Goal: Task Accomplishment & Management: Manage account settings

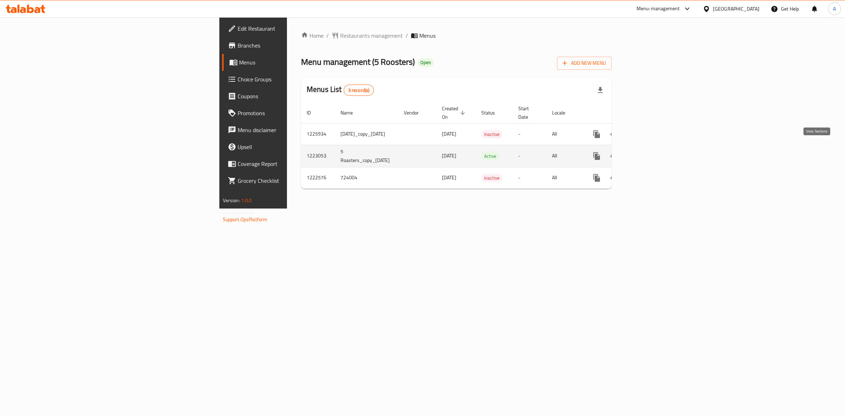
click at [652, 152] on icon "enhanced table" at bounding box center [648, 156] width 8 height 8
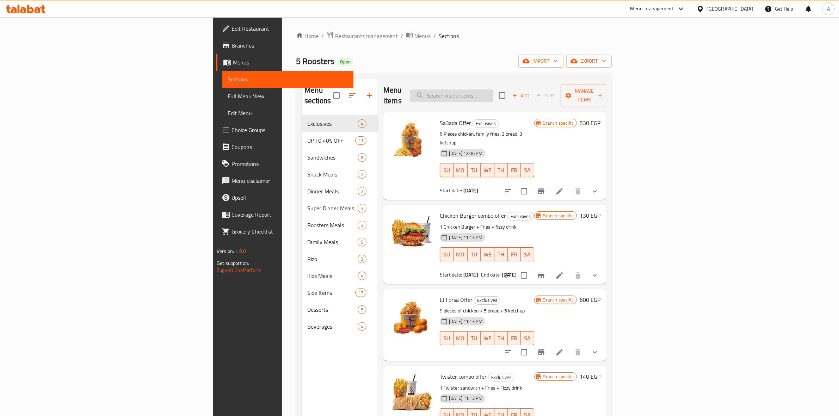
click at [493, 89] on input "search" at bounding box center [451, 95] width 83 height 12
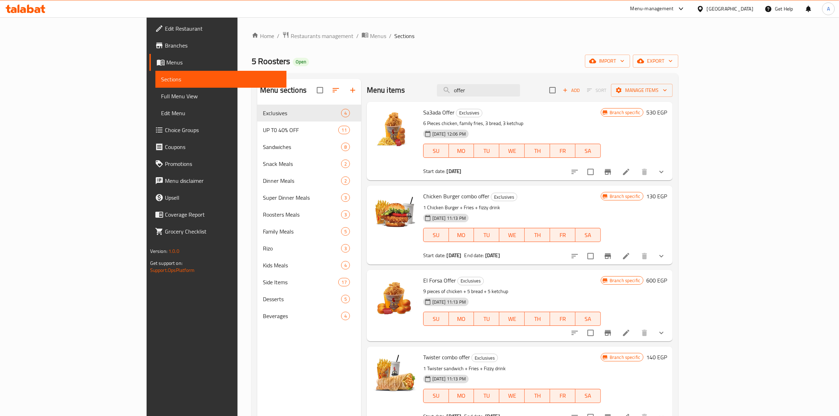
type input "offer"
click at [665, 253] on icon "show more" at bounding box center [661, 256] width 8 height 8
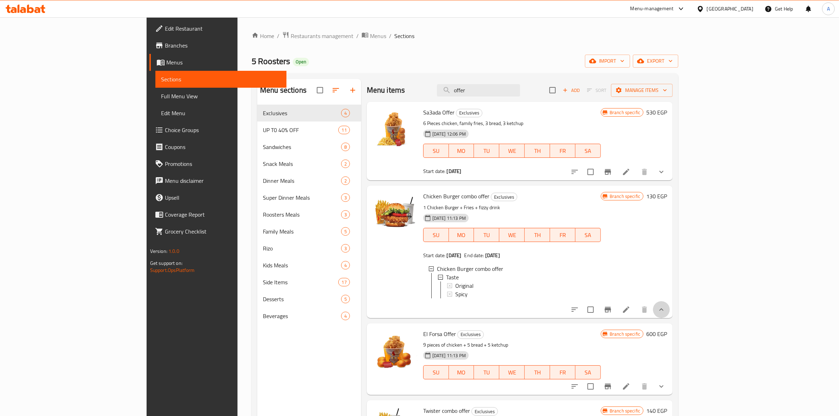
click at [670, 318] on button "show more" at bounding box center [661, 309] width 17 height 17
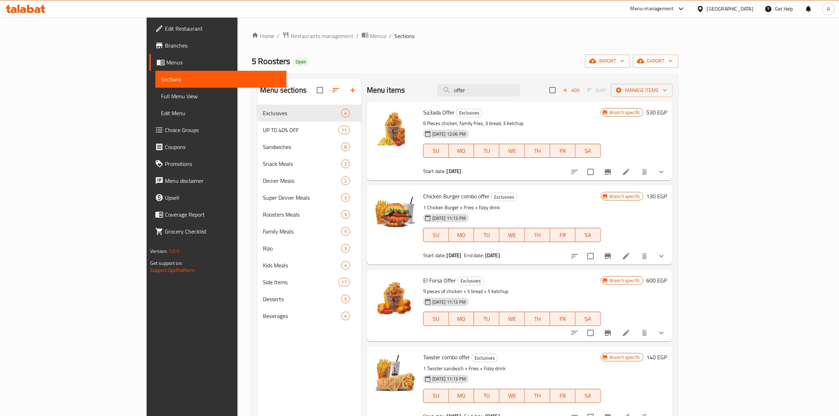
click at [573, 195] on h6 "Chicken Burger combo offer Exclusives" at bounding box center [512, 196] width 178 height 10
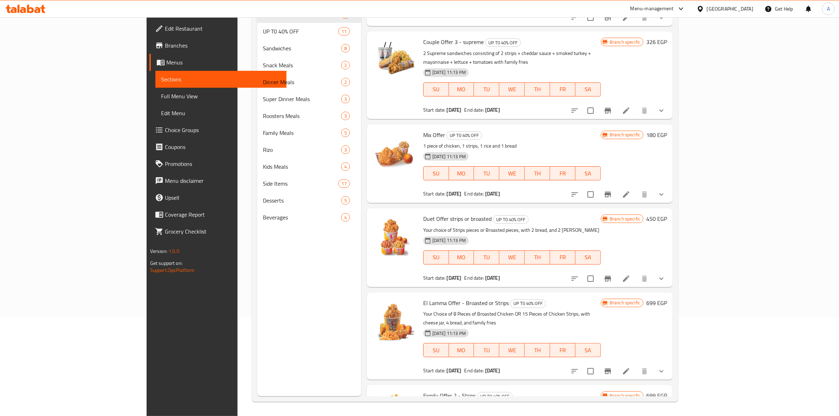
scroll to position [668, 0]
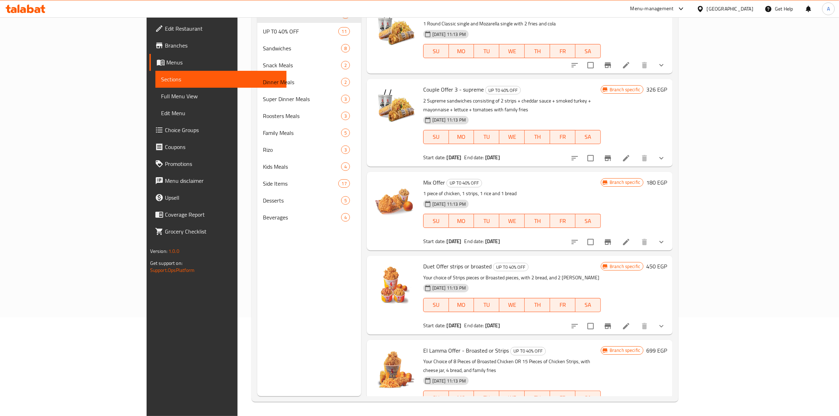
click at [670, 318] on button "show more" at bounding box center [661, 326] width 17 height 17
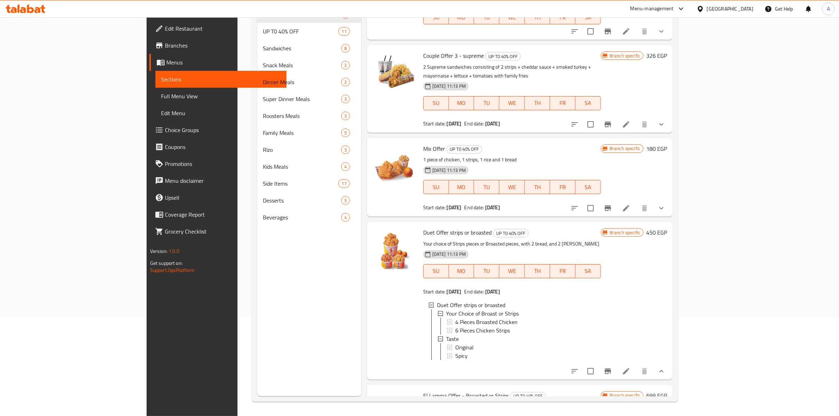
scroll to position [756, 0]
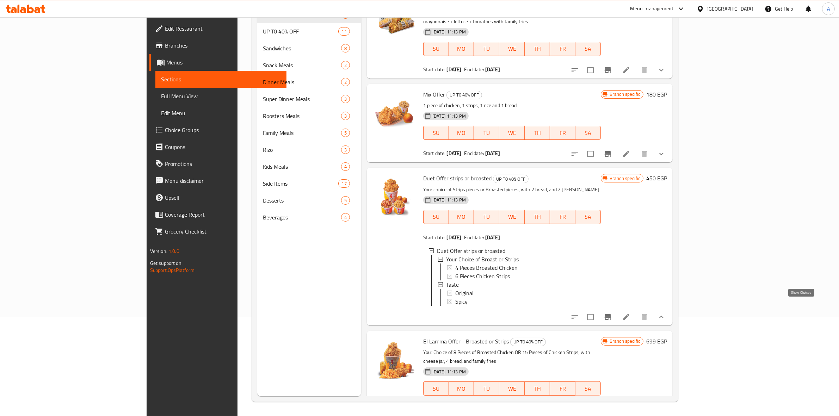
drag, startPoint x: 798, startPoint y: 308, endPoint x: 793, endPoint y: 305, distance: 5.4
click at [665, 313] on icon "show more" at bounding box center [661, 317] width 8 height 8
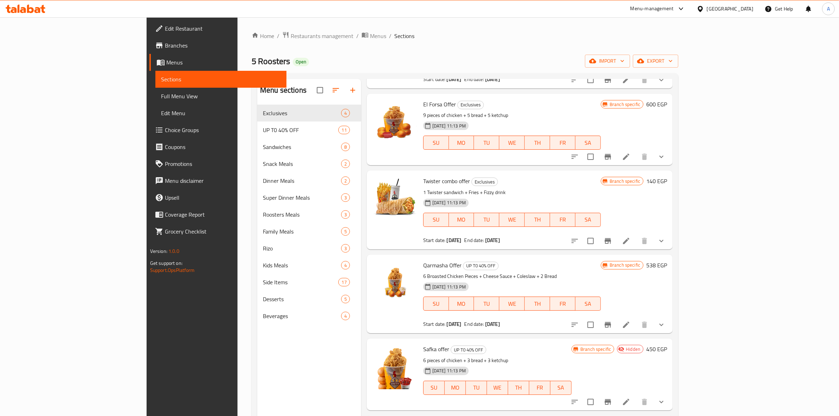
scroll to position [0, 0]
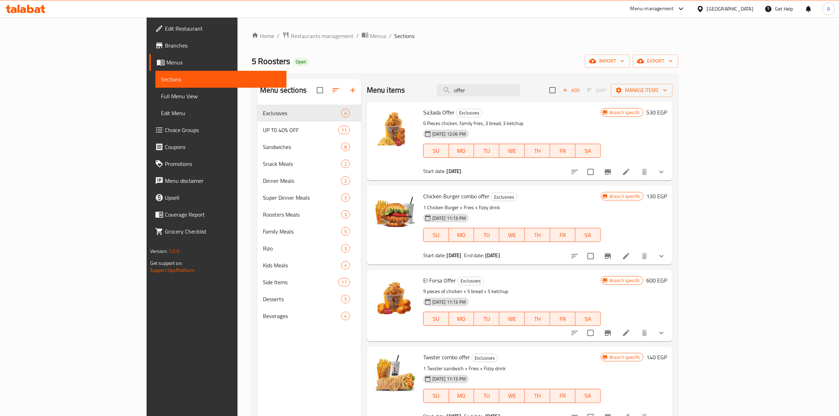
click at [149, 22] on link "Edit Restaurant" at bounding box center [217, 28] width 137 height 17
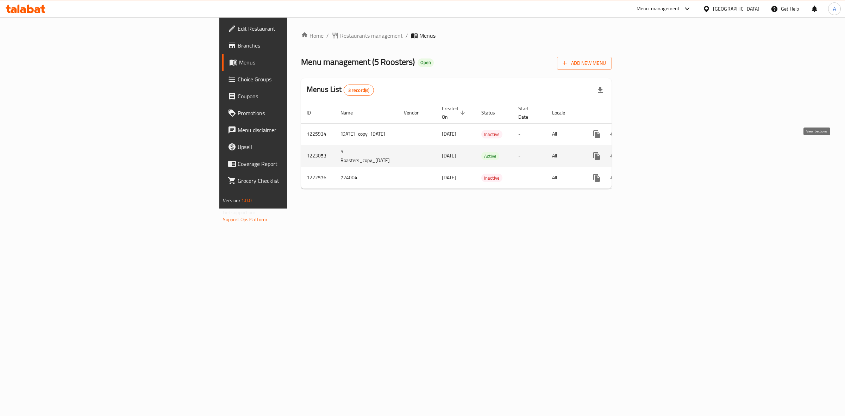
click at [652, 152] on icon "enhanced table" at bounding box center [648, 156] width 8 height 8
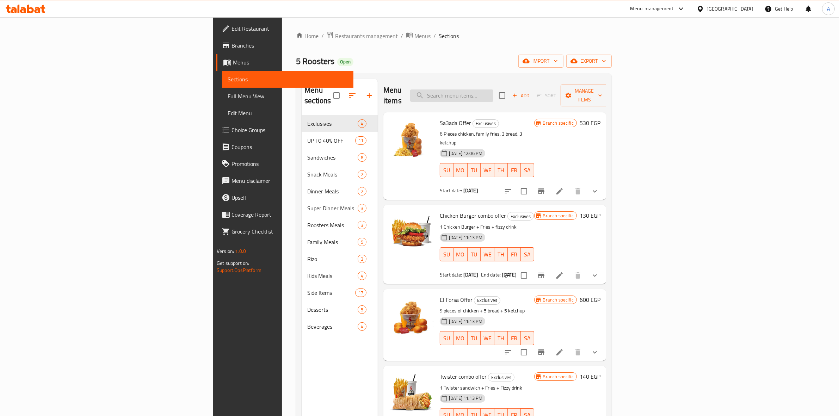
click at [493, 90] on input "search" at bounding box center [451, 95] width 83 height 12
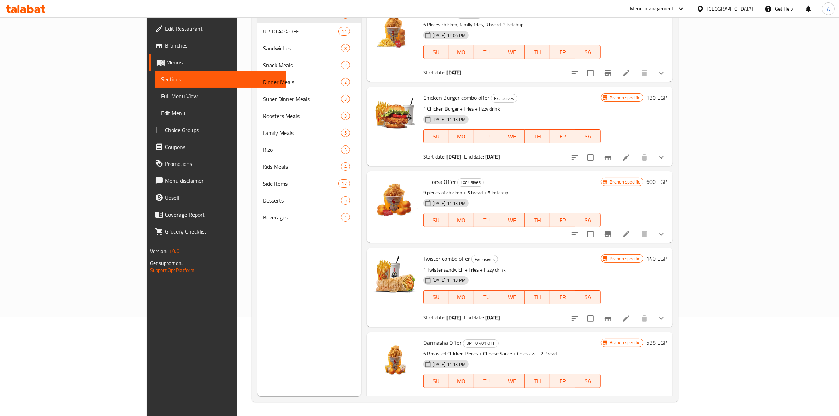
click at [257, 270] on div "Menu sections Exclusives 4 UP T0 40% OFF 11 Sandwiches 8 Snack Meals 2 Dinner M…" at bounding box center [309, 188] width 104 height 416
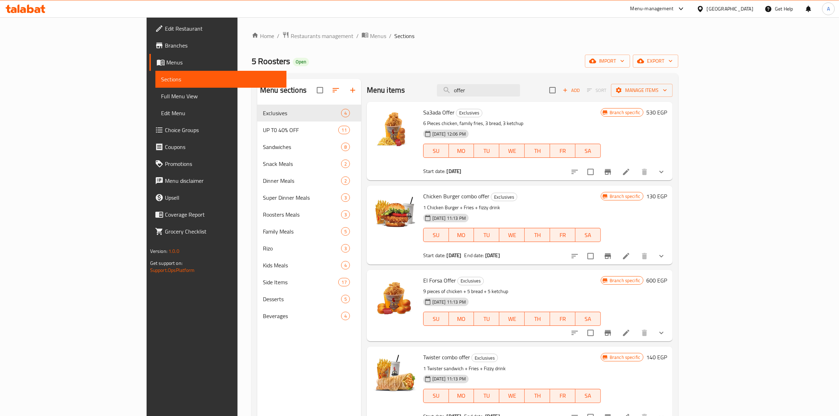
click at [378, 62] on div "5 Roosters Open import export" at bounding box center [465, 61] width 427 height 13
drag, startPoint x: 527, startPoint y: 90, endPoint x: 435, endPoint y: 80, distance: 92.5
click at [428, 80] on div "Menu items offer Add Sort Manage items" at bounding box center [520, 90] width 306 height 23
paste input "Chicken Burger Combo"
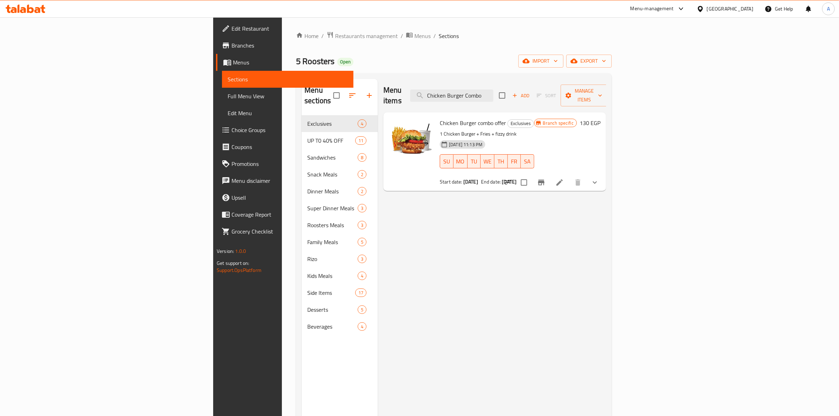
type input "Chicken Burger Combo"
click at [599, 178] on icon "show more" at bounding box center [594, 182] width 8 height 8
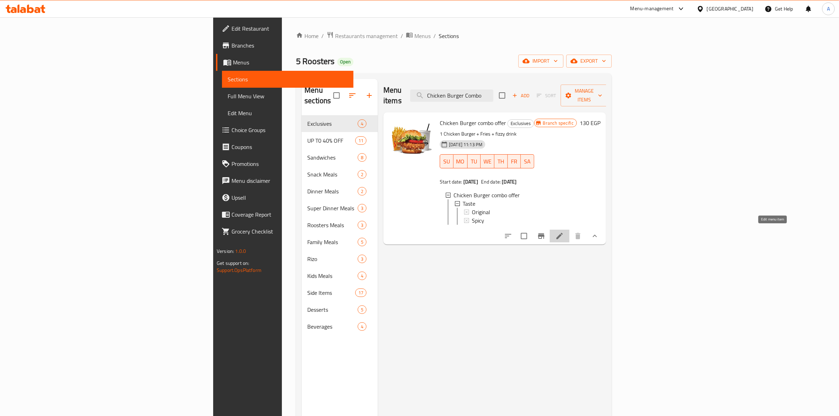
click at [563, 233] on icon at bounding box center [559, 236] width 6 height 6
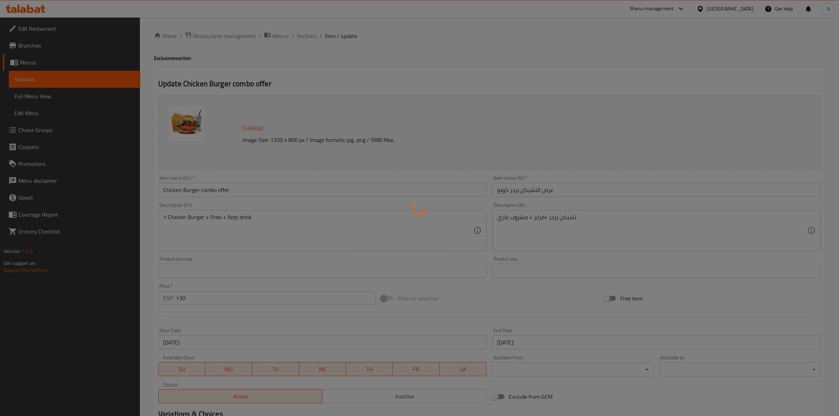
type input "المذاق"
type input "1"
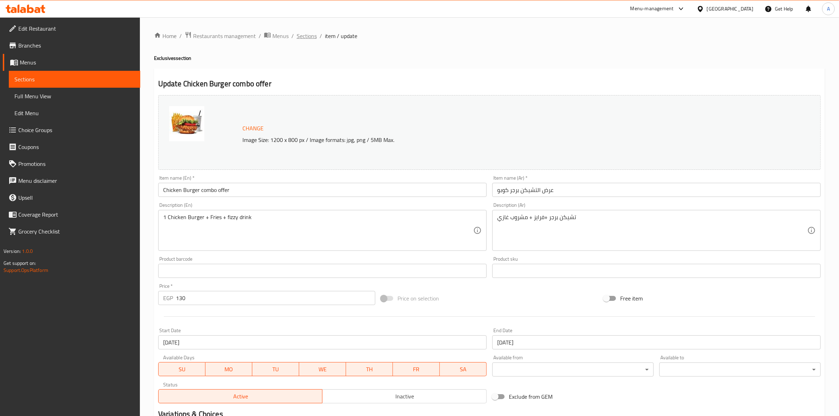
click at [302, 35] on span "Sections" at bounding box center [307, 36] width 20 height 8
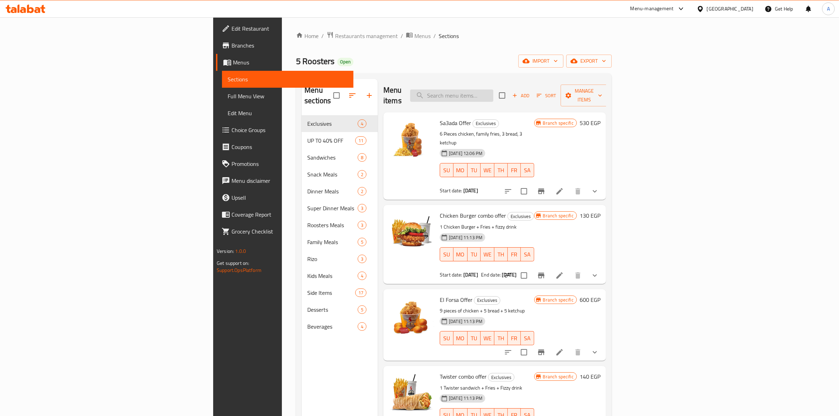
click at [493, 92] on input "search" at bounding box center [451, 95] width 83 height 12
paste input "Twister Sandwich Combo"
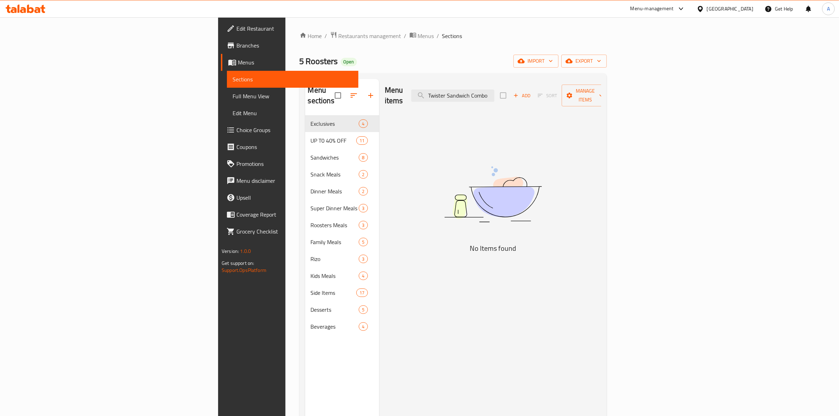
drag, startPoint x: 552, startPoint y: 92, endPoint x: 629, endPoint y: 95, distance: 77.9
click at [601, 95] on div "Menu items Twister Sandwich Combo Add Sort Manage items" at bounding box center [493, 95] width 216 height 33
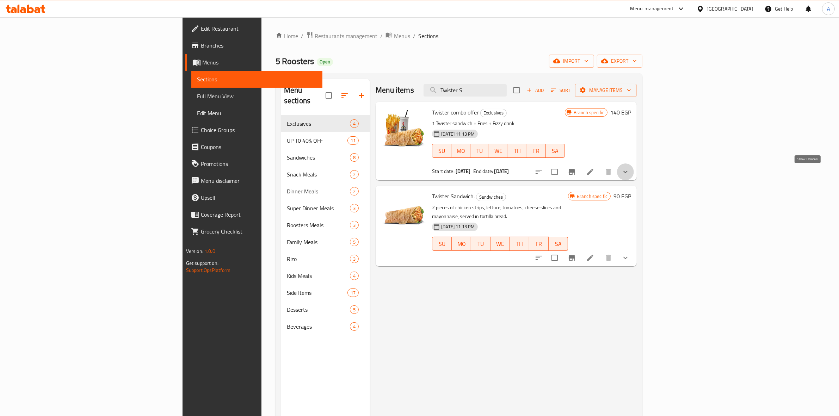
click at [629, 169] on icon "show more" at bounding box center [625, 172] width 8 height 8
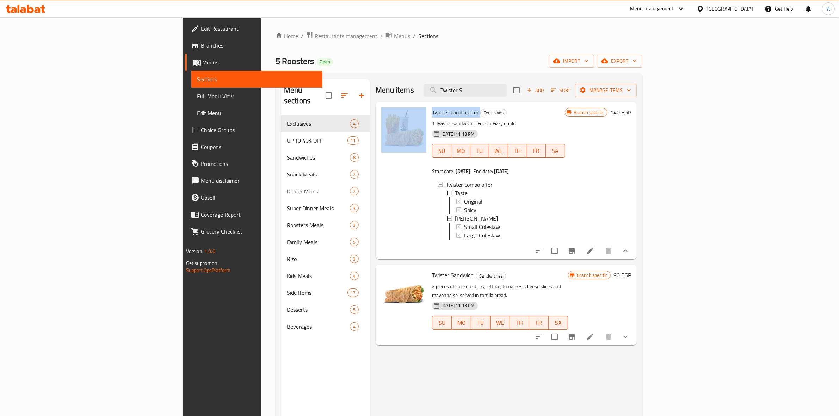
drag, startPoint x: 434, startPoint y: 113, endPoint x: 381, endPoint y: 112, distance: 52.9
click at [381, 112] on div "Twister combo offer Exclusives 1 Twister sandwich + Fries + Fizzy drink 23-07-2…" at bounding box center [505, 181] width 255 height 152
copy div "Twister combo offer"
click at [565, 117] on h6 "Twister combo offer Exclusives" at bounding box center [498, 112] width 133 height 10
click at [507, 88] on input "Twister S" at bounding box center [464, 90] width 83 height 12
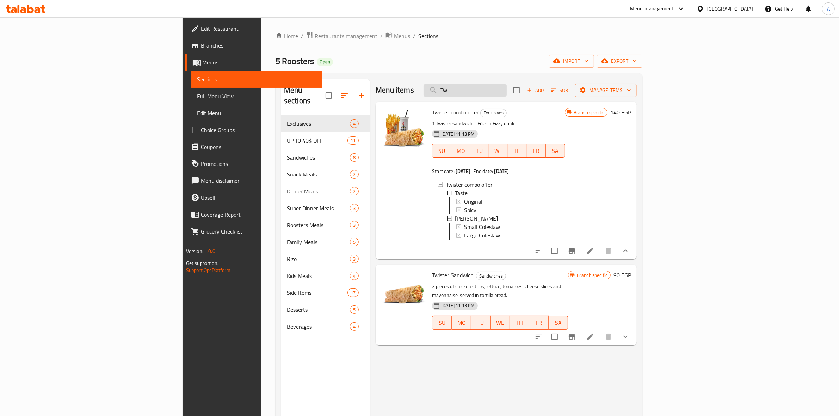
type input "T"
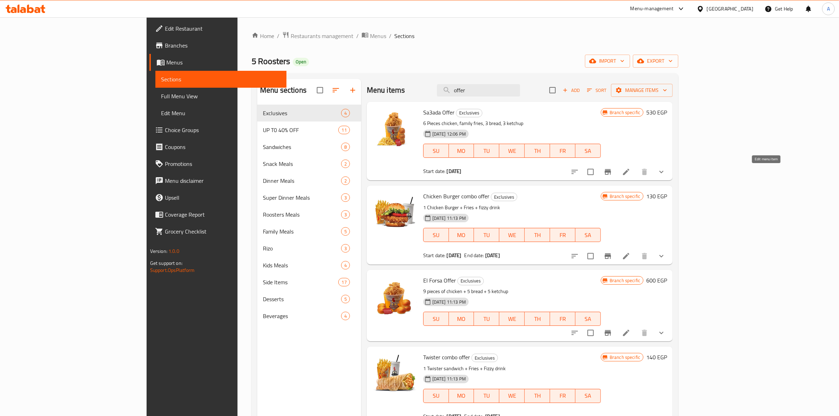
type input "offer"
click at [630, 172] on icon at bounding box center [626, 172] width 8 height 8
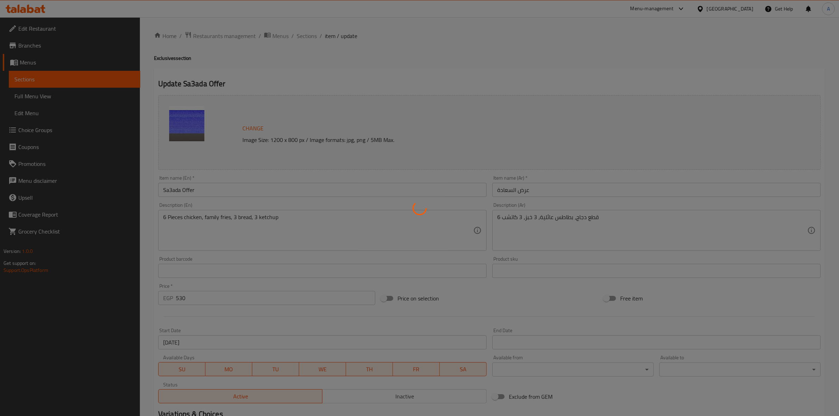
type input "المذاق"
type input "1"
type input ":إختيارك من الإضافات"
type input "0"
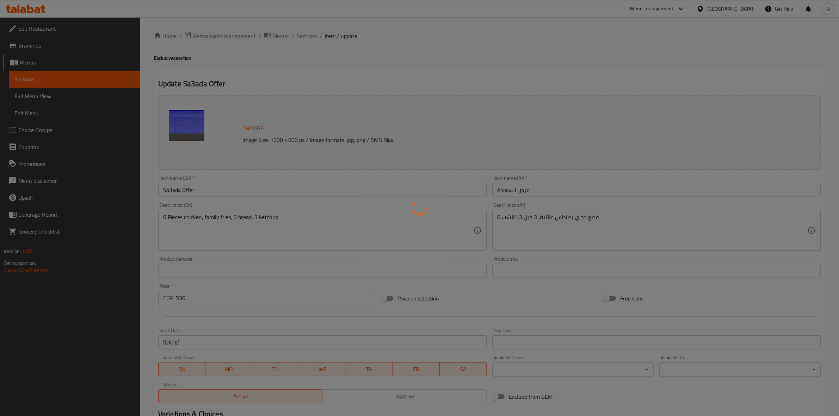
type input "3"
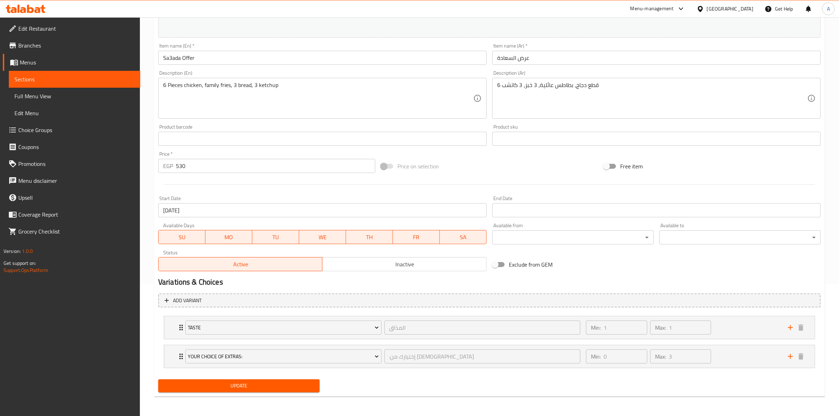
scroll to position [132, 0]
click at [751, 356] on div "Min: 0 ​ Max: 3 ​" at bounding box center [683, 356] width 202 height 23
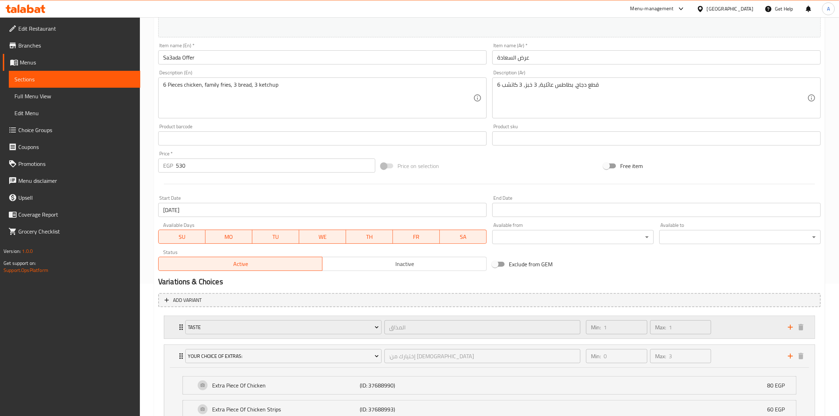
click at [736, 325] on div "Min: 1 ​ Max: 1 ​" at bounding box center [683, 327] width 202 height 23
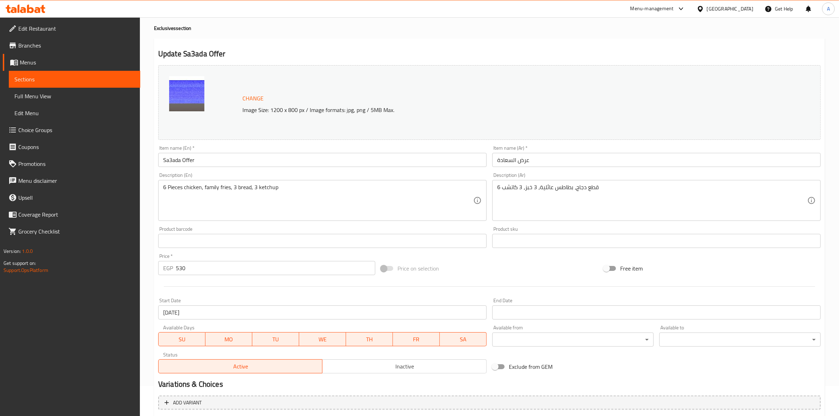
scroll to position [18, 0]
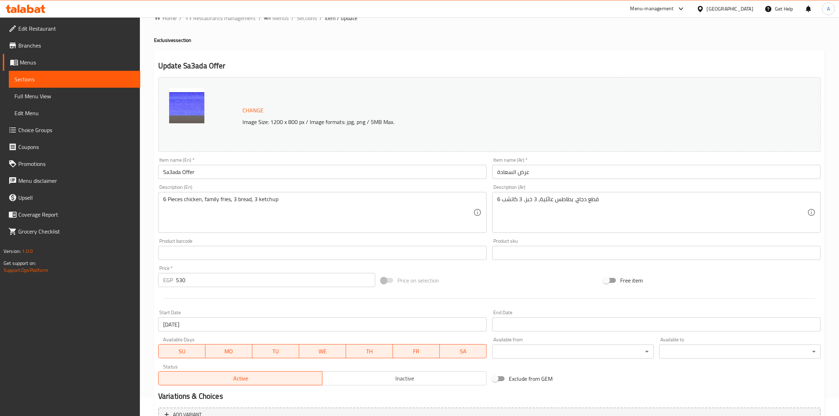
click at [37, 43] on span "Branches" at bounding box center [76, 45] width 116 height 8
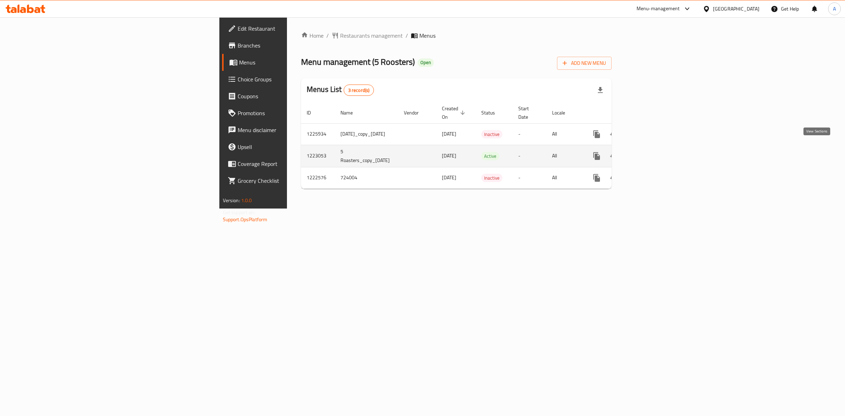
click at [652, 152] on icon "enhanced table" at bounding box center [648, 156] width 8 height 8
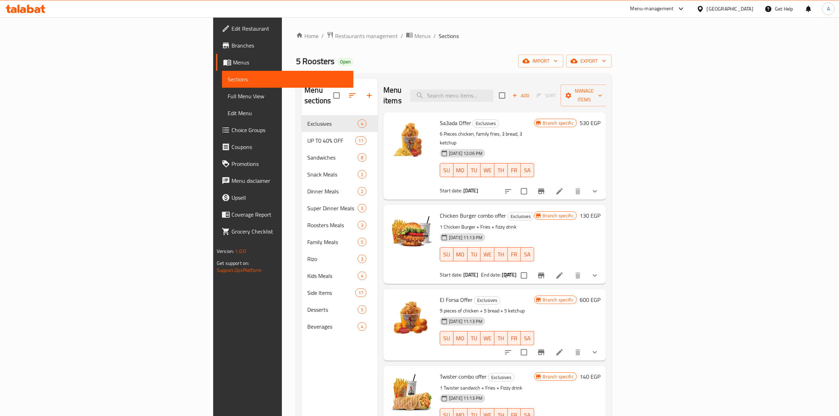
click at [599, 271] on icon "show more" at bounding box center [594, 275] width 8 height 8
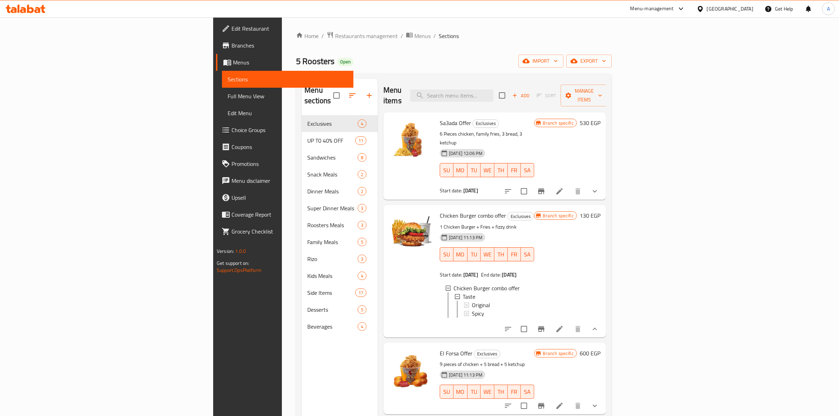
scroll to position [99, 0]
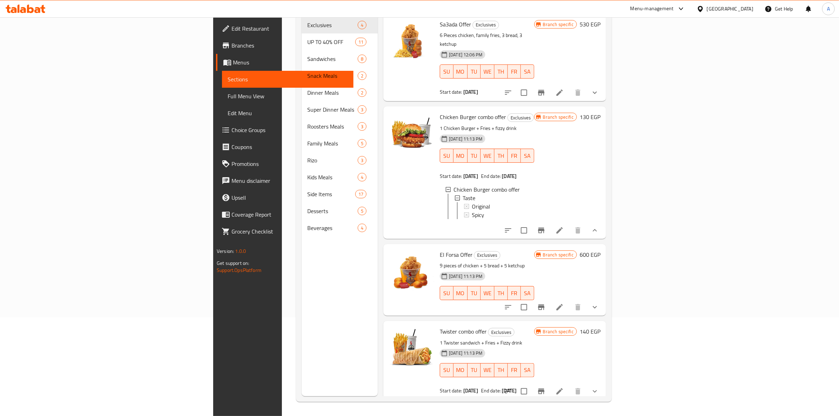
click at [599, 303] on icon "show more" at bounding box center [594, 307] width 8 height 8
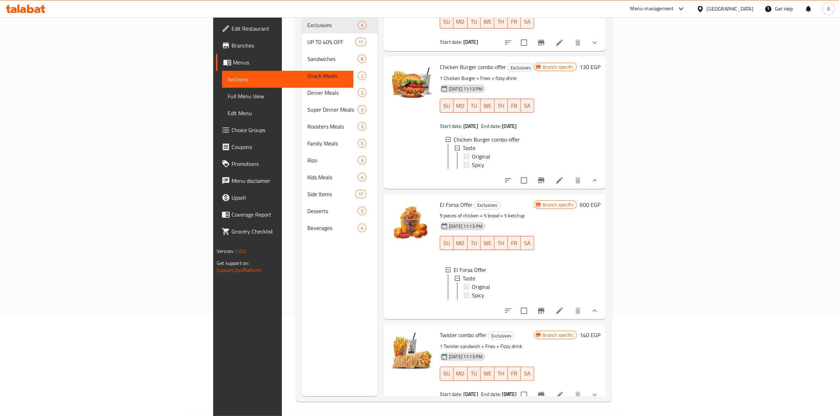
scroll to position [50, 0]
click at [599, 390] on icon "show more" at bounding box center [594, 394] width 8 height 8
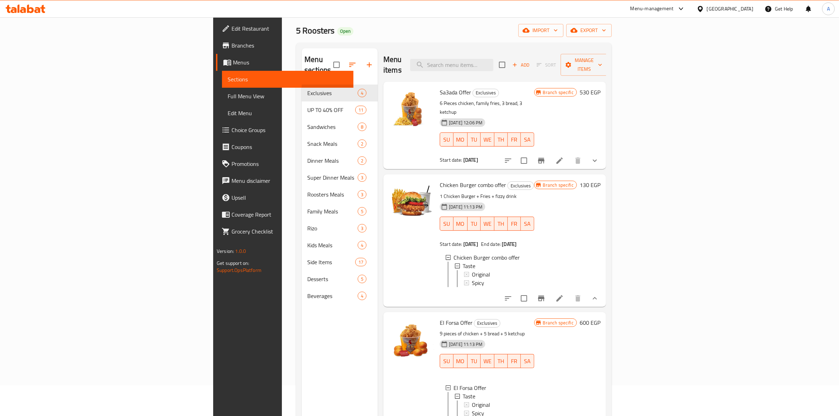
scroll to position [0, 0]
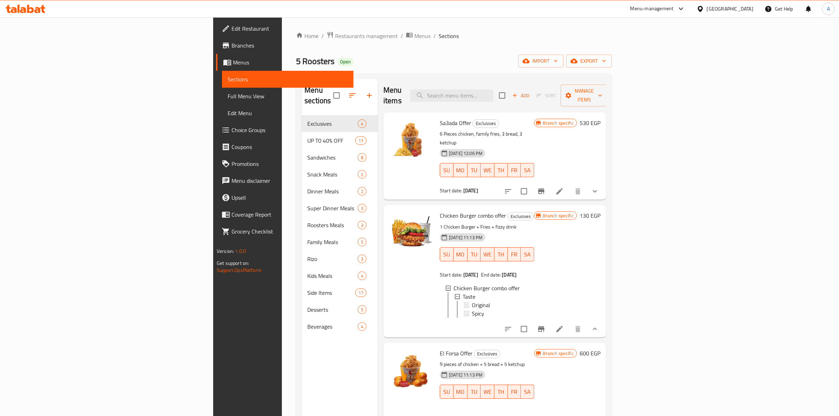
click at [603, 183] on button "show more" at bounding box center [594, 191] width 17 height 17
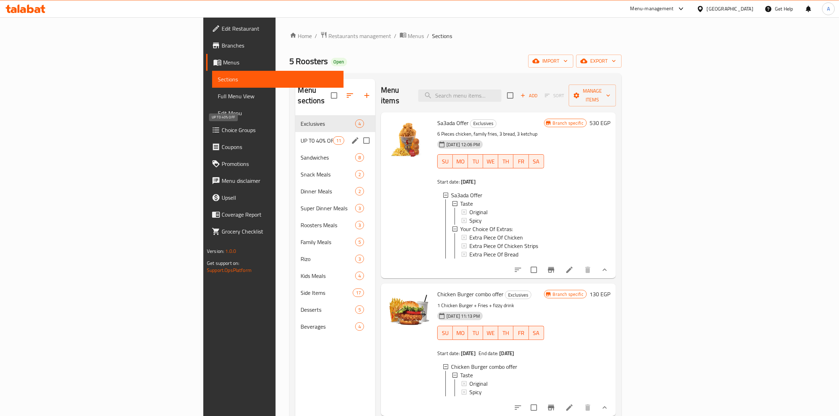
click at [301, 136] on span "UP T0 40% OFF" at bounding box center [317, 140] width 32 height 8
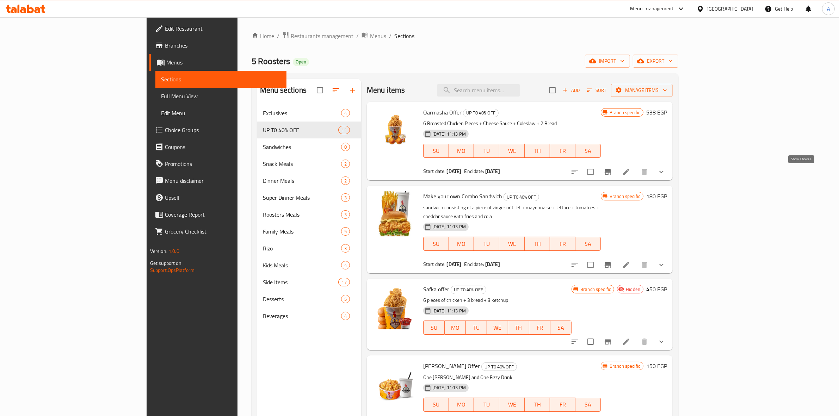
click at [665, 170] on icon "show more" at bounding box center [661, 172] width 8 height 8
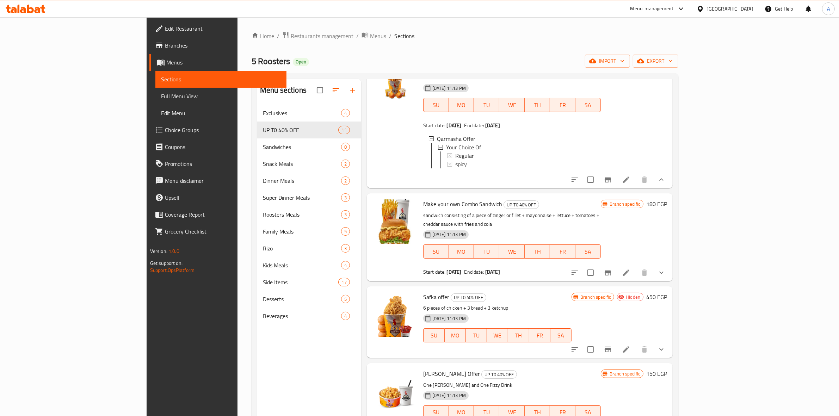
scroll to position [88, 0]
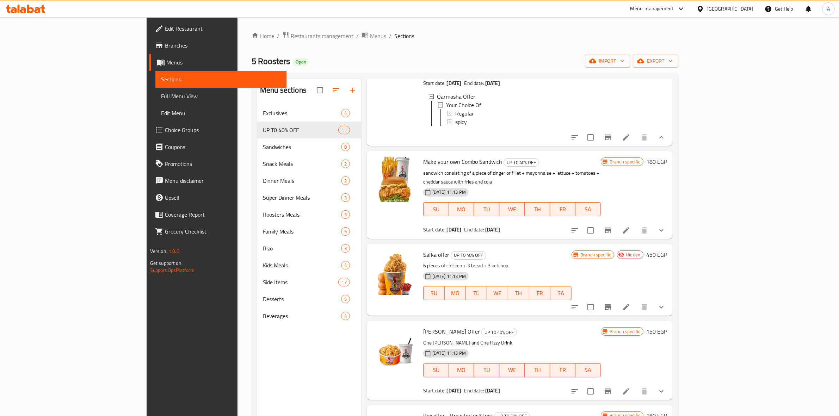
click at [665, 231] on icon "show more" at bounding box center [661, 230] width 8 height 8
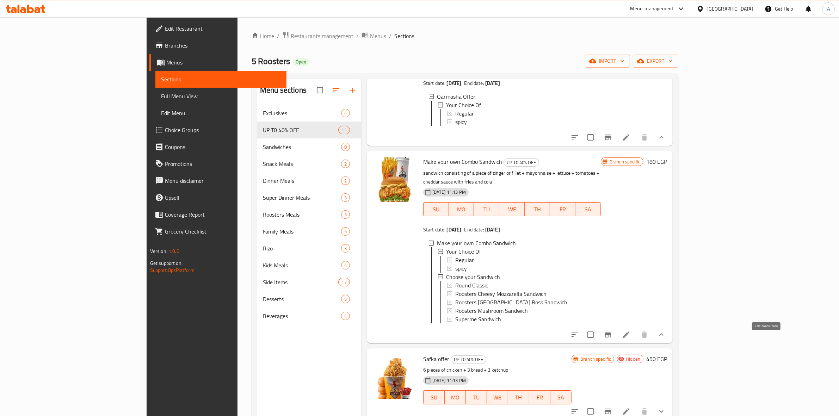
click at [629, 336] on icon at bounding box center [626, 334] width 6 height 6
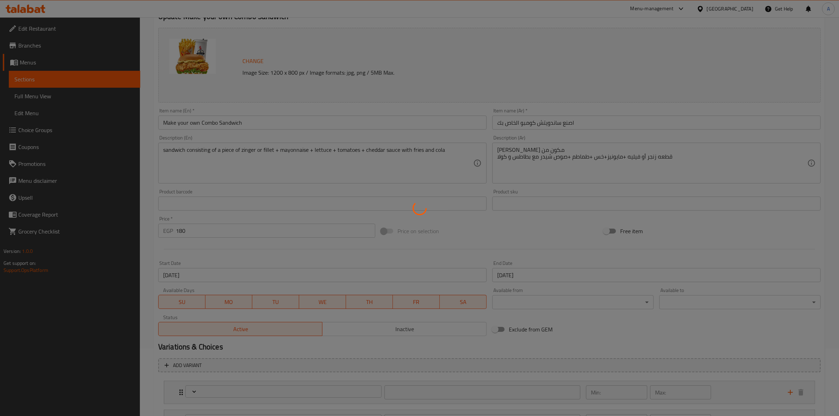
scroll to position [132, 0]
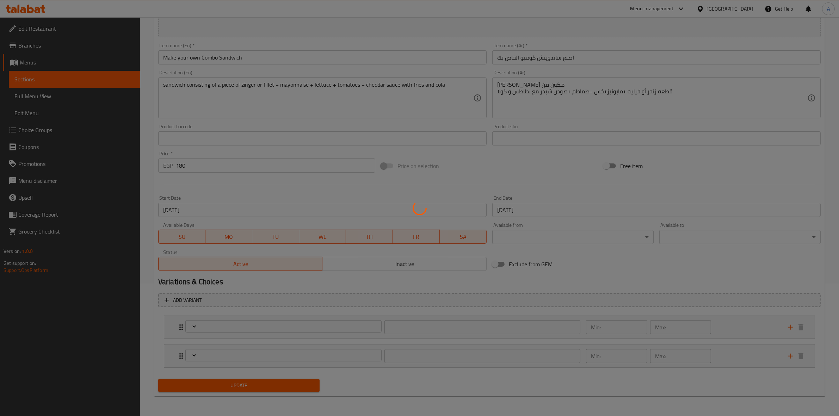
type input "اختيارك من"
type input "1"
type input "اختار الساندوتش الخاص بك"
type input "1"
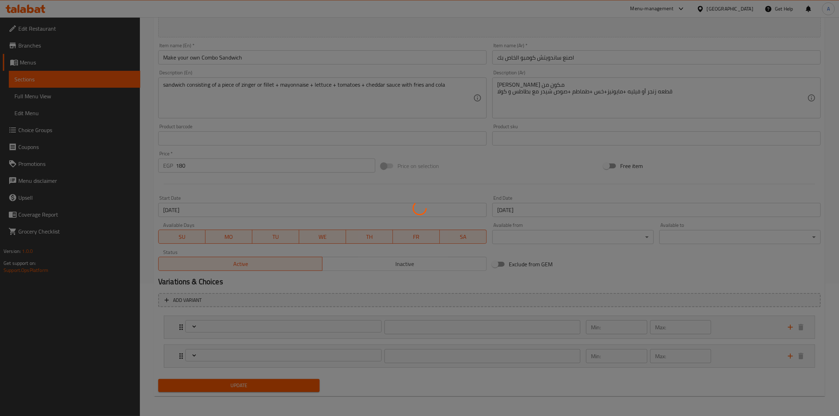
type input "1"
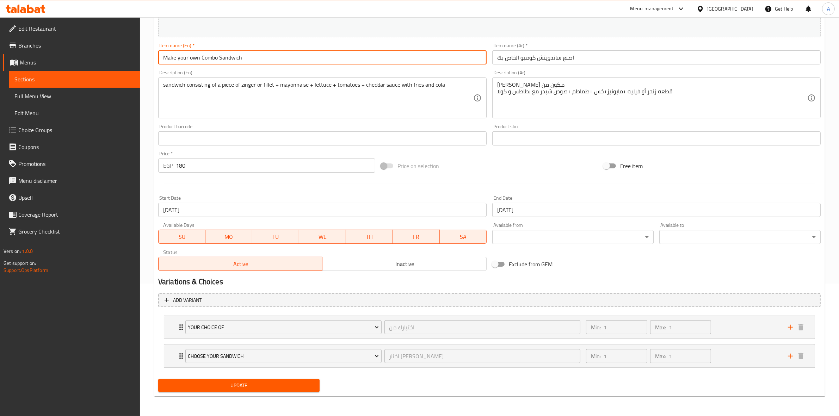
drag, startPoint x: 243, startPoint y: 59, endPoint x: 140, endPoint y: 50, distance: 103.3
click at [140, 50] on div "Home / Restaurants management / Menus / Sections / item / update UP T0 40% OFF …" at bounding box center [489, 150] width 699 height 531
click at [353, 283] on h2 "Variations & Choices" at bounding box center [489, 282] width 662 height 11
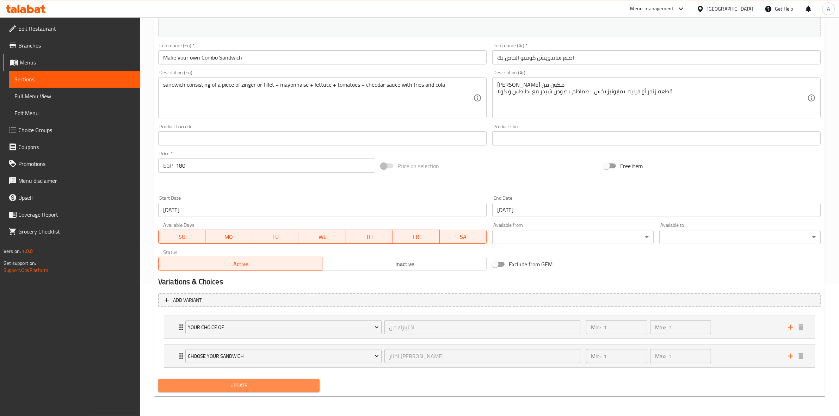
click at [243, 391] on button "Update" at bounding box center [238, 385] width 161 height 13
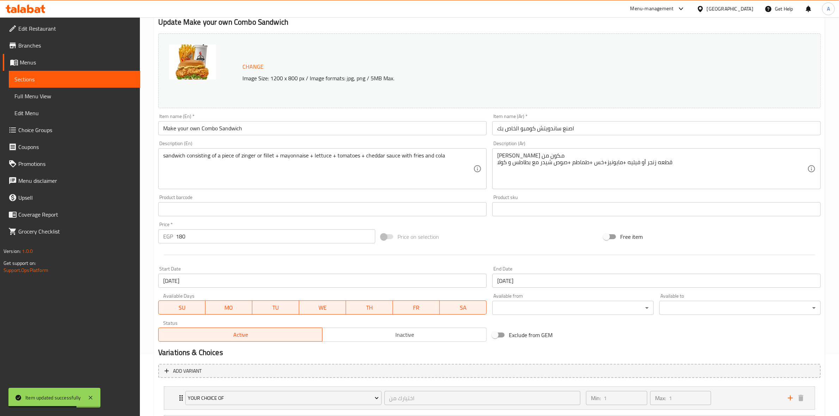
scroll to position [0, 0]
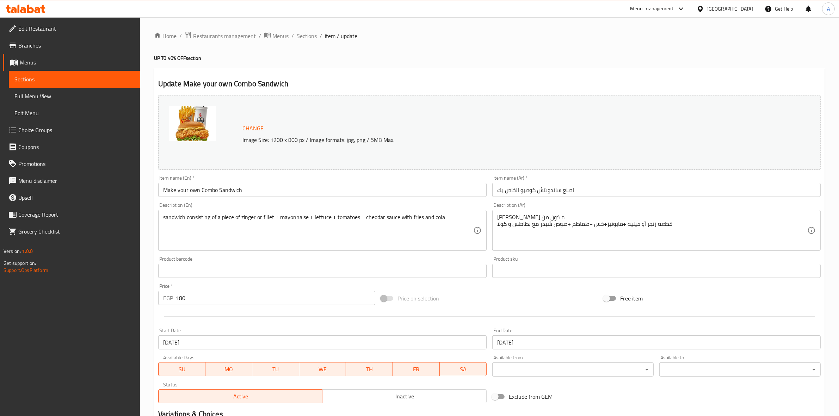
click at [372, 391] on button "Inactive" at bounding box center [404, 396] width 165 height 14
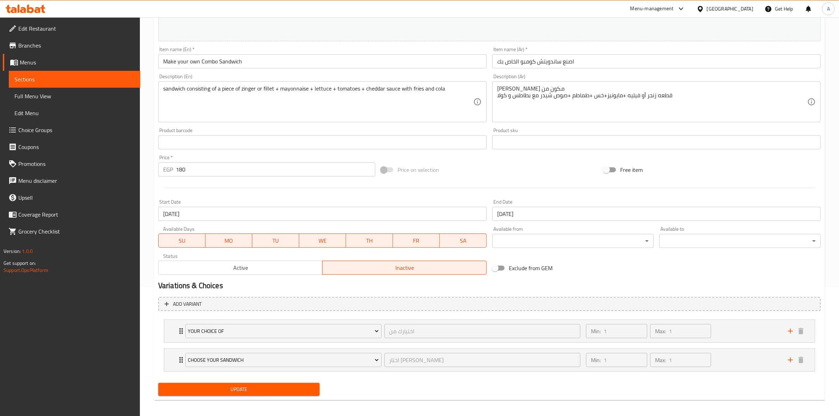
scroll to position [132, 0]
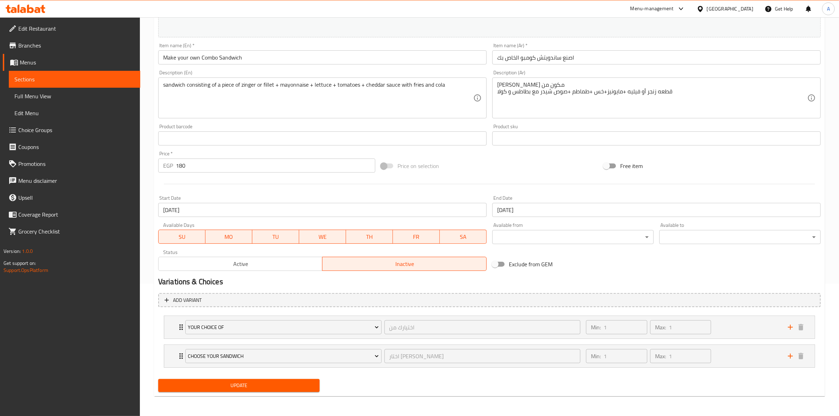
click at [235, 394] on div "Update" at bounding box center [238, 385] width 167 height 19
click at [238, 388] on span "Update" at bounding box center [239, 385] width 150 height 9
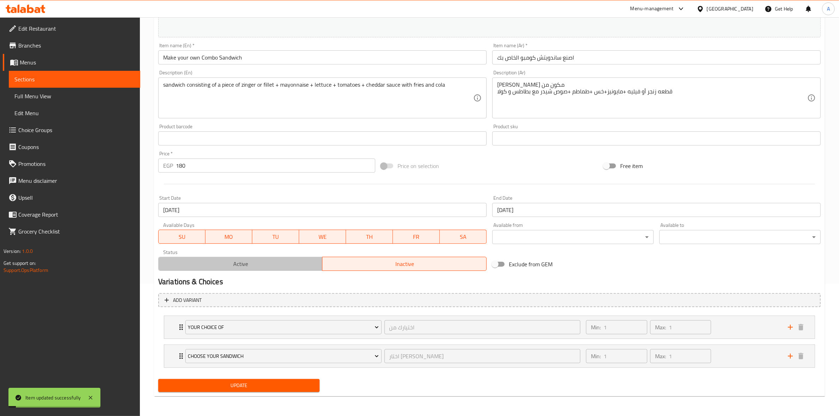
click at [248, 263] on span "Active" at bounding box center [240, 264] width 159 height 10
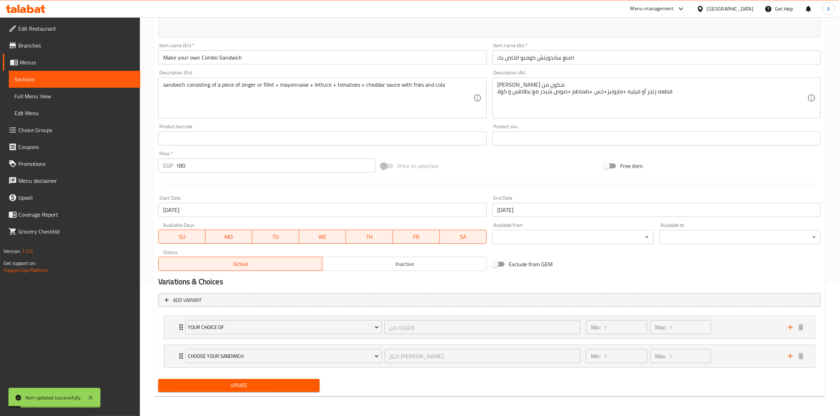
click at [248, 388] on span "Update" at bounding box center [239, 385] width 150 height 9
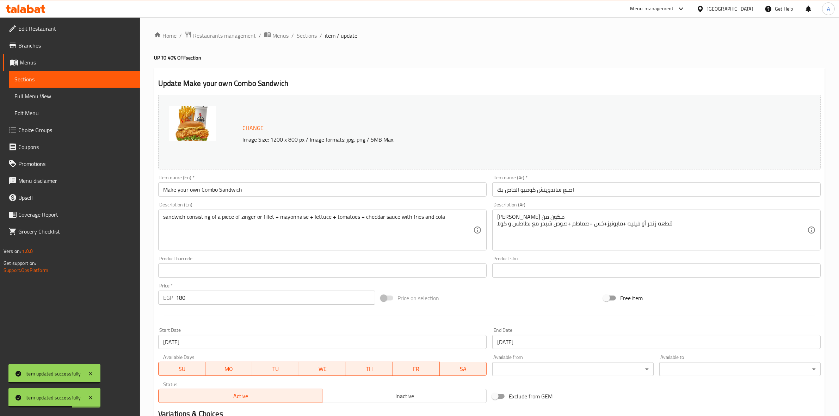
scroll to position [0, 0]
click at [310, 36] on span "Sections" at bounding box center [307, 36] width 20 height 8
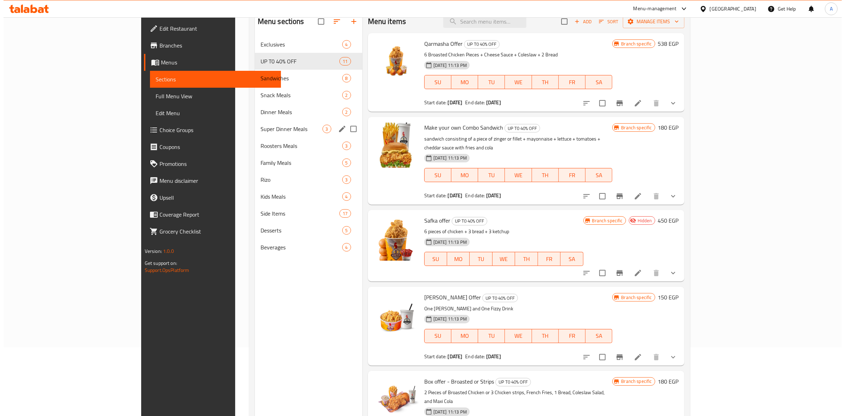
scroll to position [55, 0]
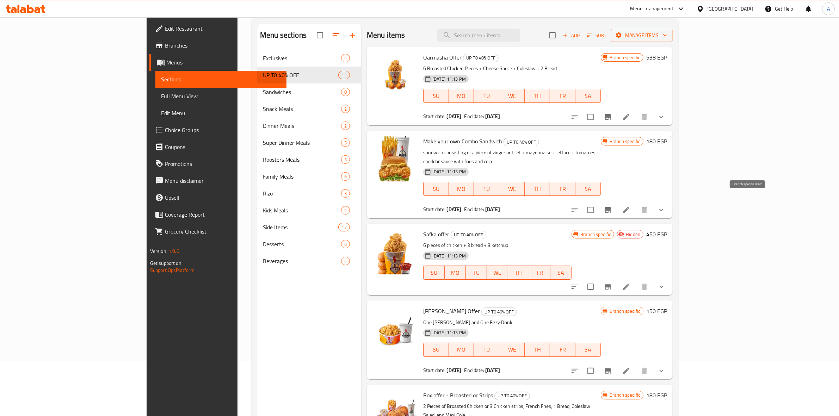
click at [612, 206] on icon "Branch-specific-item" at bounding box center [607, 210] width 8 height 8
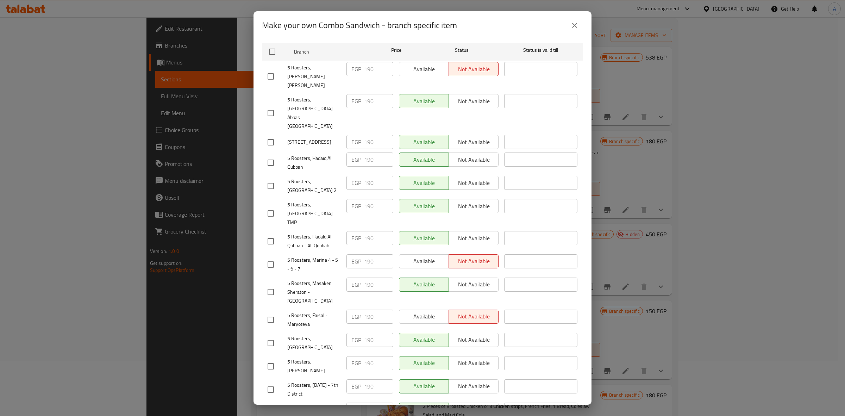
scroll to position [0, 0]
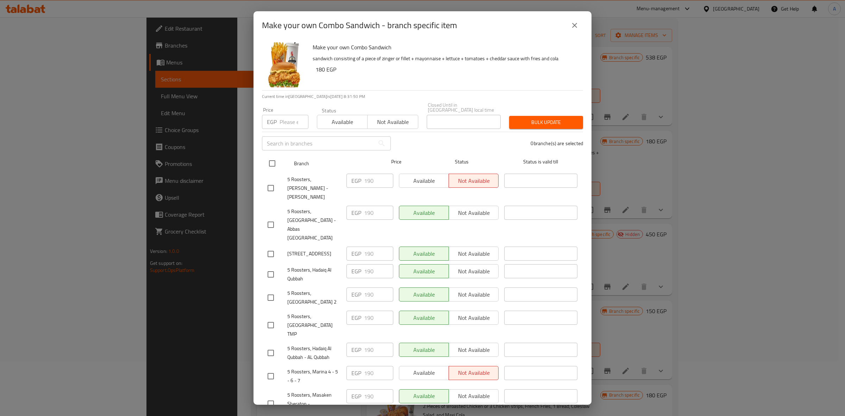
click at [267, 158] on input "checkbox" at bounding box center [272, 163] width 15 height 15
checkbox input "true"
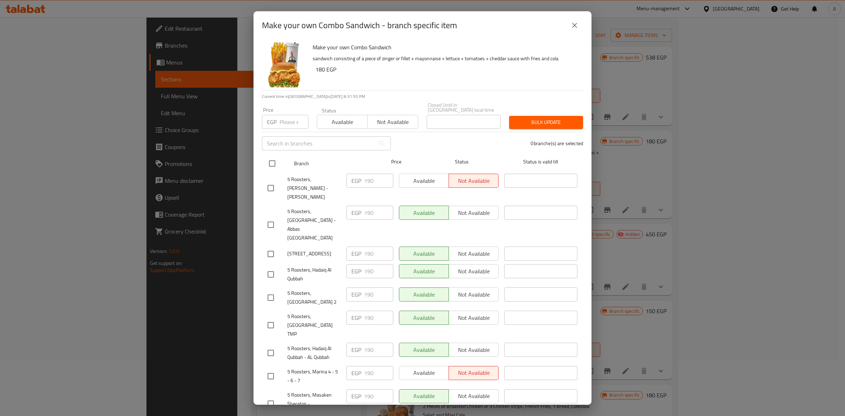
checkbox input "true"
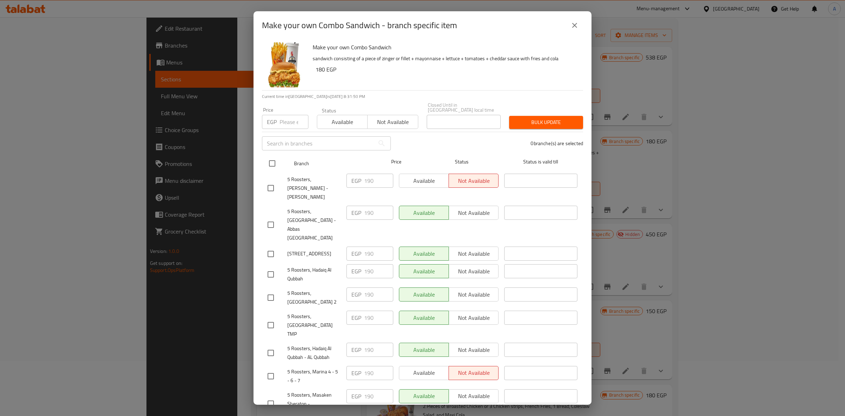
checkbox input "true"
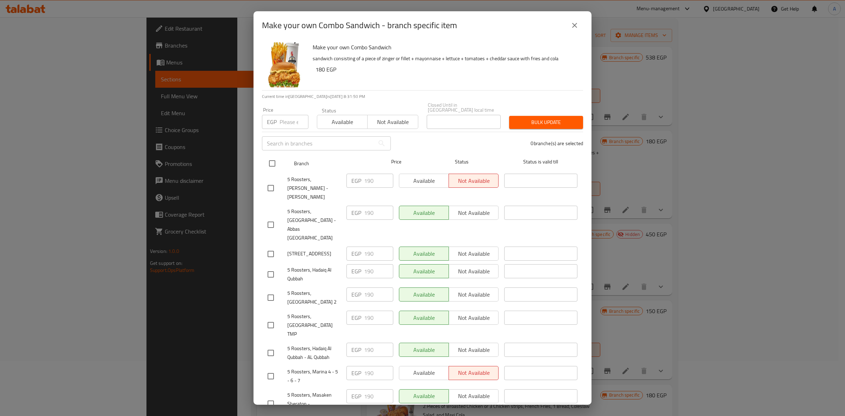
checkbox input "true"
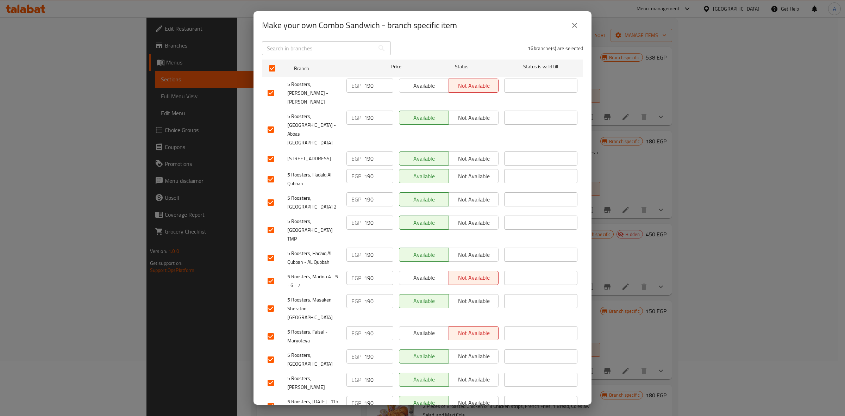
scroll to position [155, 0]
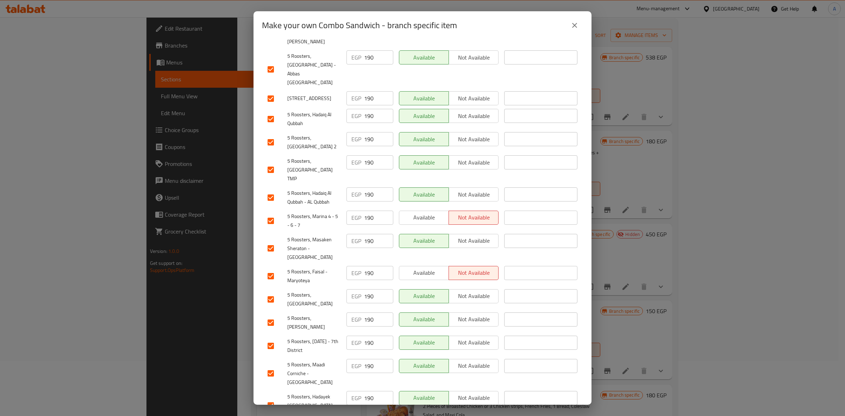
click at [463, 393] on span "Not available" at bounding box center [474, 398] width 44 height 10
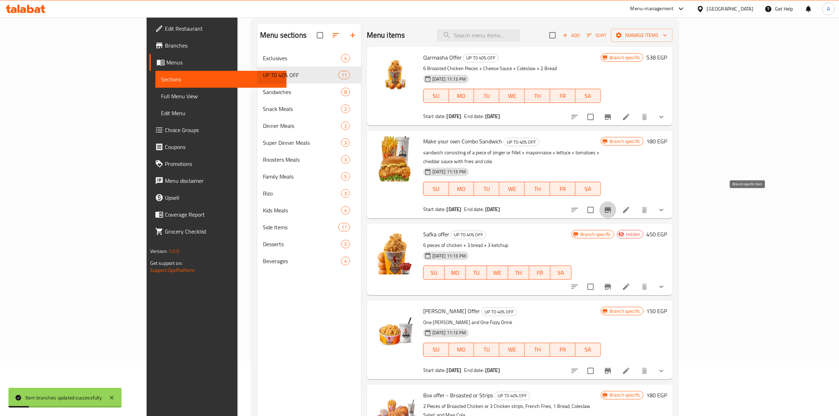
click at [616, 201] on button "Branch-specific-item" at bounding box center [607, 209] width 17 height 17
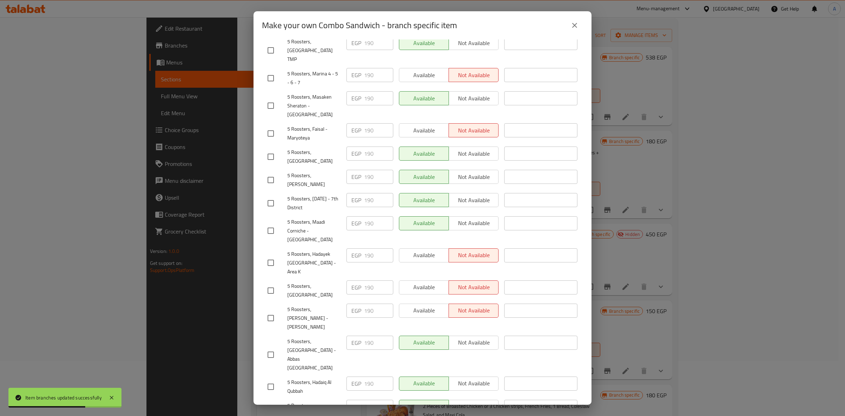
click at [270, 255] on input "checkbox" at bounding box center [270, 262] width 15 height 15
checkbox input "true"
click at [430, 250] on span "Available" at bounding box center [424, 255] width 44 height 10
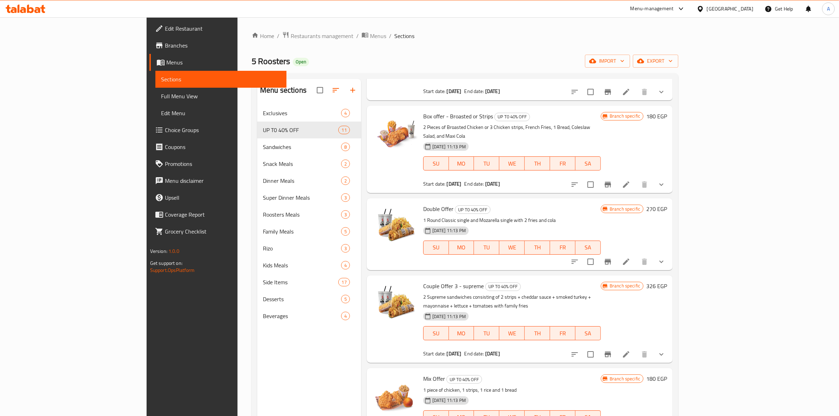
scroll to position [291, 0]
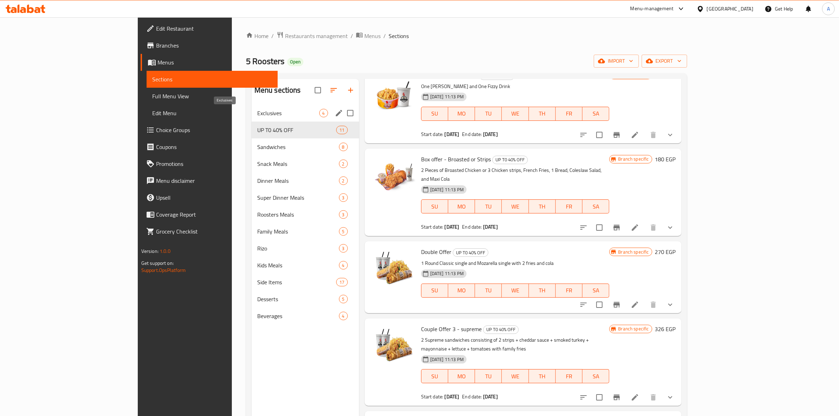
click at [257, 110] on span "Exclusives" at bounding box center [288, 113] width 62 height 8
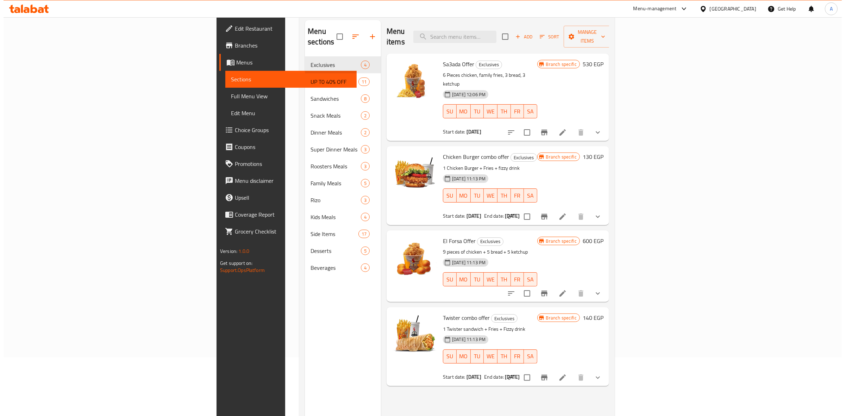
scroll to position [99, 0]
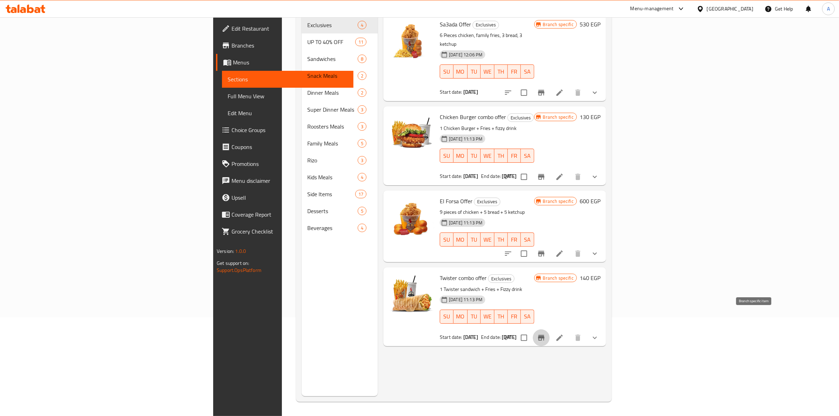
click at [545, 334] on icon "Branch-specific-item" at bounding box center [541, 338] width 8 height 8
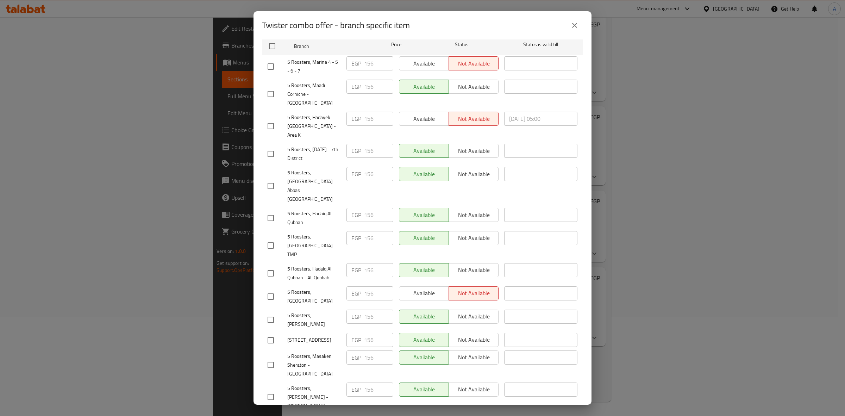
scroll to position [67, 0]
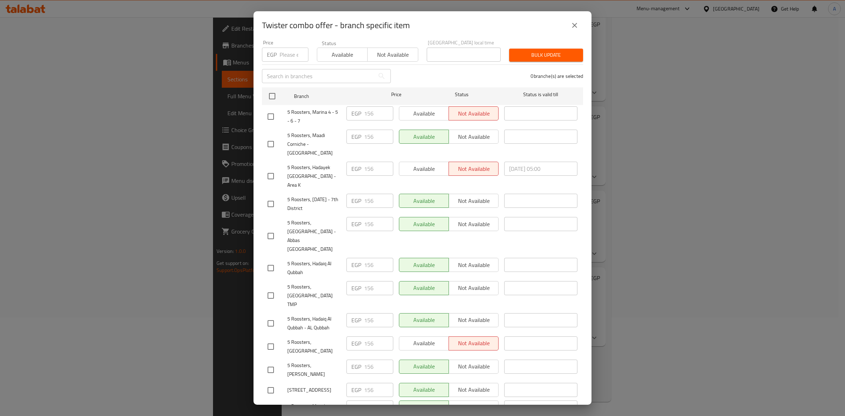
click at [270, 169] on input "checkbox" at bounding box center [270, 176] width 15 height 15
checkbox input "true"
click at [423, 164] on span "Available" at bounding box center [424, 169] width 44 height 10
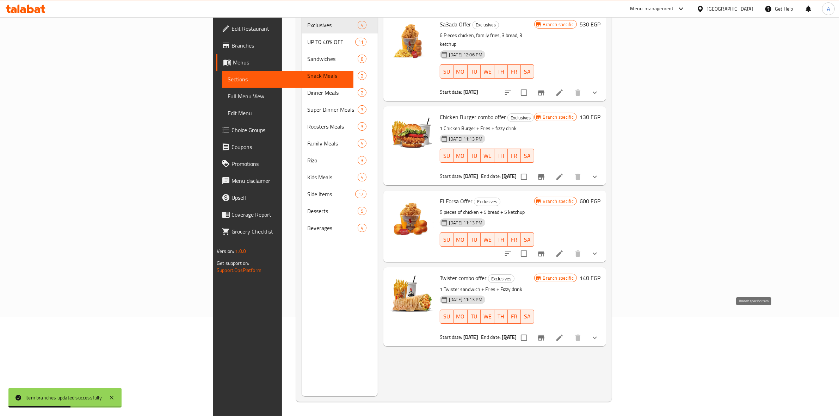
click at [544, 335] on icon "Branch-specific-item" at bounding box center [541, 338] width 6 height 6
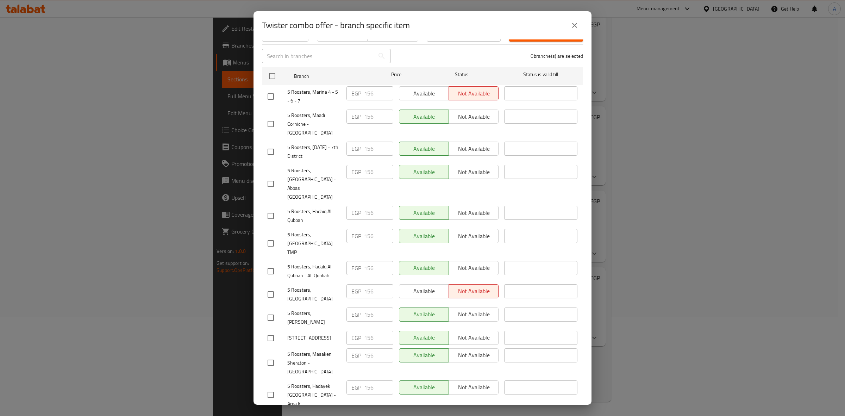
scroll to position [88, 0]
click at [277, 387] on input "checkbox" at bounding box center [270, 394] width 15 height 15
checkbox input "true"
click at [460, 381] on span "Not available" at bounding box center [474, 386] width 44 height 10
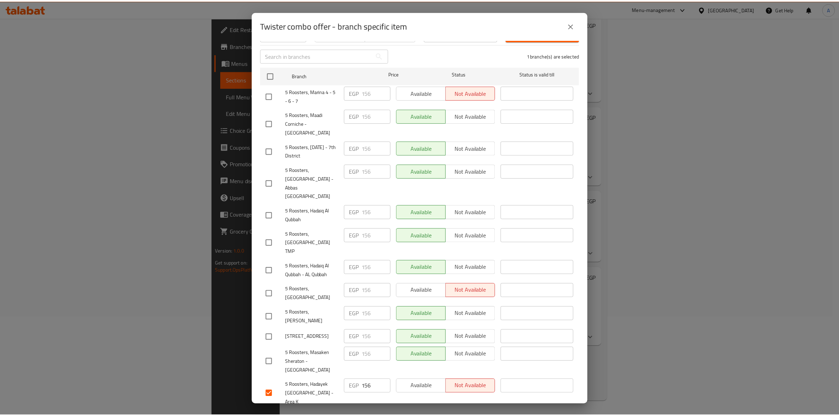
scroll to position [155, 0]
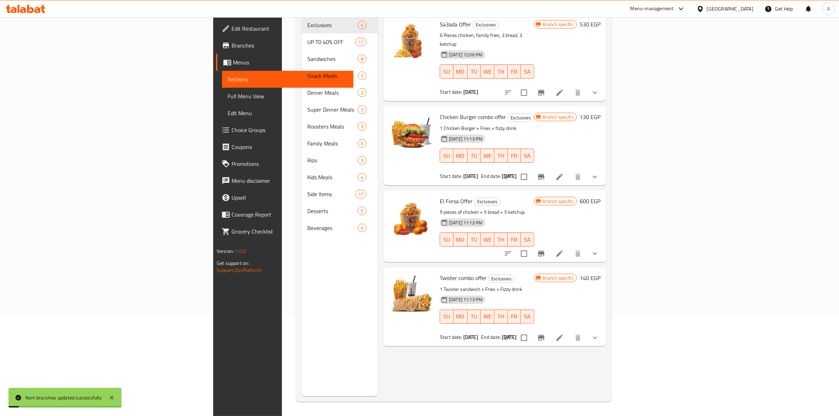
scroll to position [0, 0]
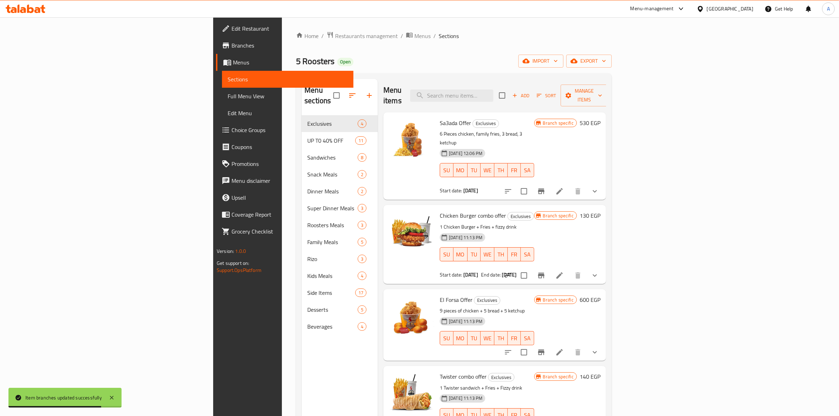
drag, startPoint x: 282, startPoint y: 392, endPoint x: 280, endPoint y: 383, distance: 9.4
click at [302, 392] on div "Menu sections Exclusives 4 UP T0 40% OFF 11 Sandwiches 8 Snack Meals 2 Dinner M…" at bounding box center [340, 287] width 76 height 416
